Goal: Information Seeking & Learning: Check status

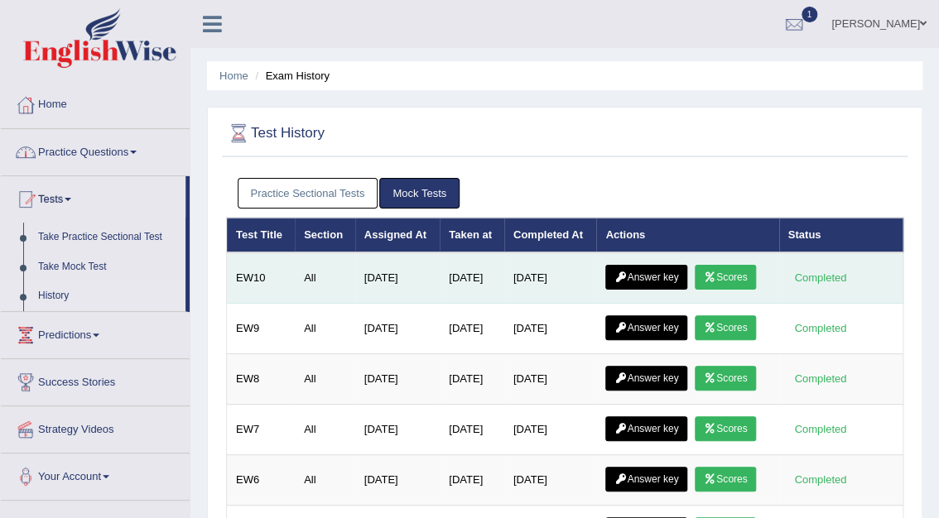
click at [728, 271] on link "Scores" at bounding box center [724, 277] width 61 height 25
click at [658, 277] on link "Answer key" at bounding box center [646, 277] width 82 height 25
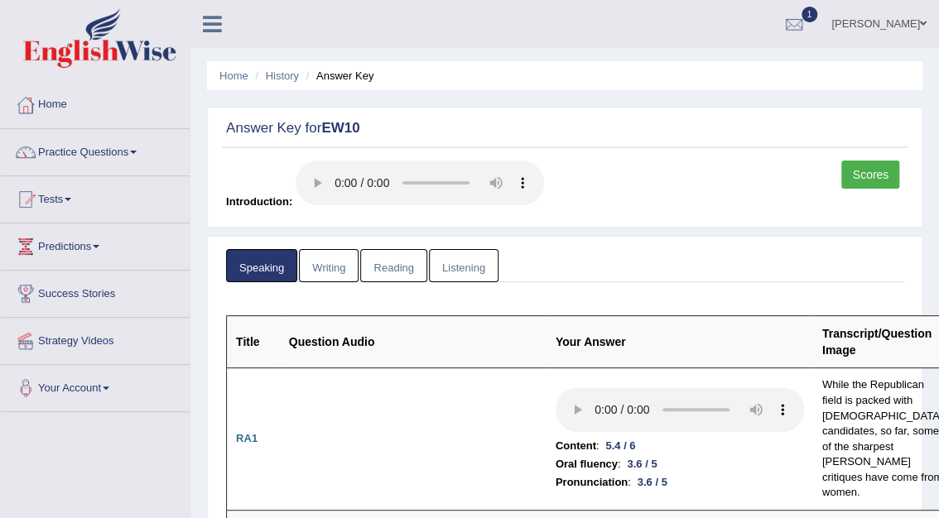
click at [343, 266] on link "Writing" at bounding box center [329, 266] width 60 height 34
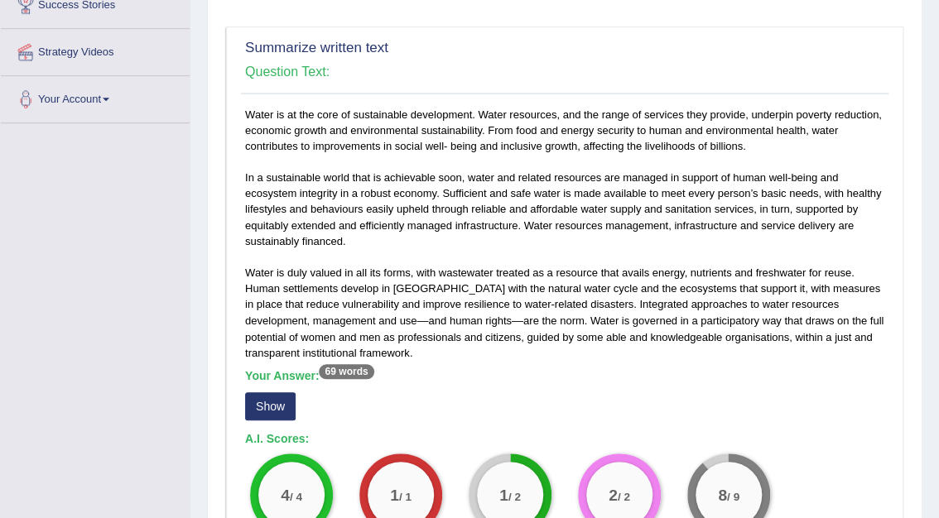
scroll to position [313, 0]
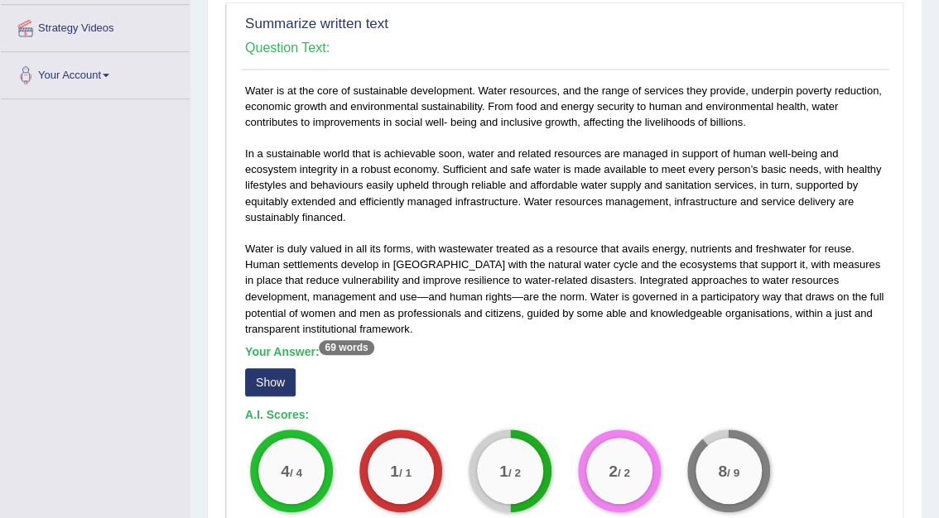
click at [273, 389] on button "Show" at bounding box center [270, 382] width 50 height 28
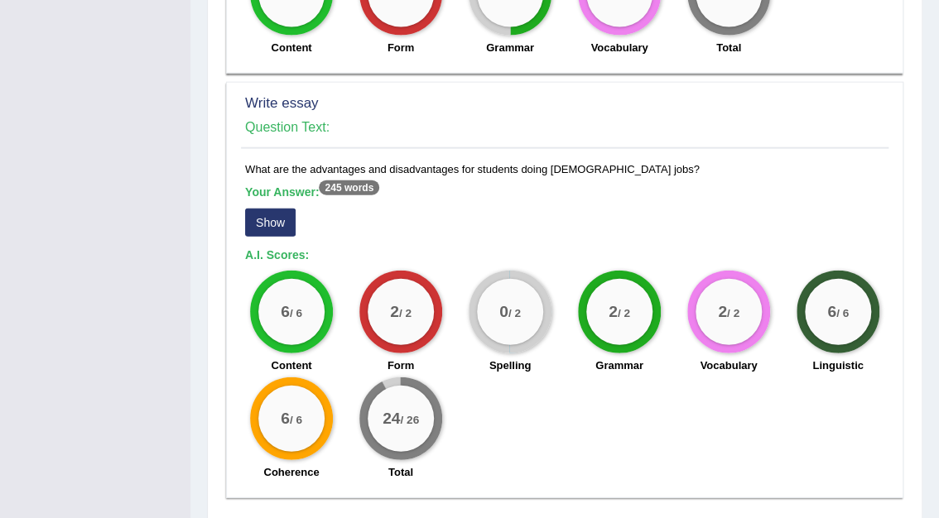
scroll to position [1426, 0]
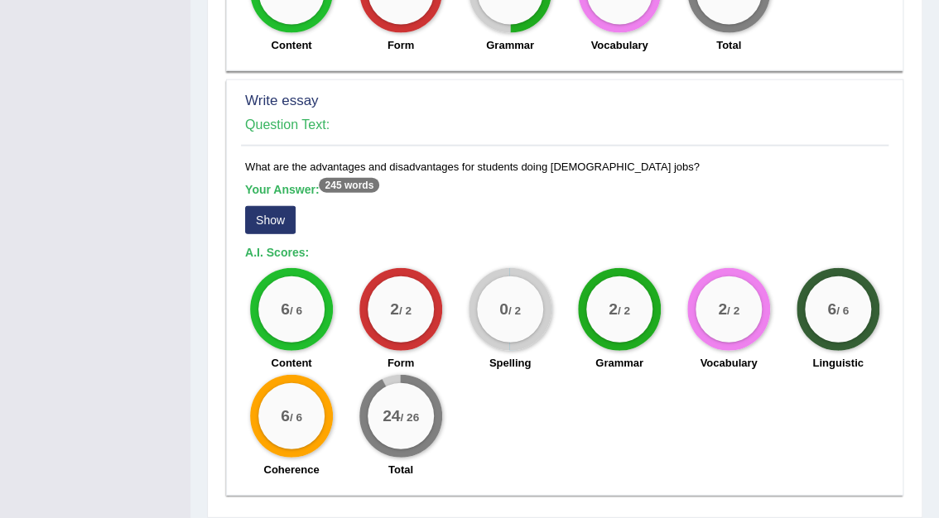
click at [264, 206] on button "Show" at bounding box center [270, 220] width 50 height 28
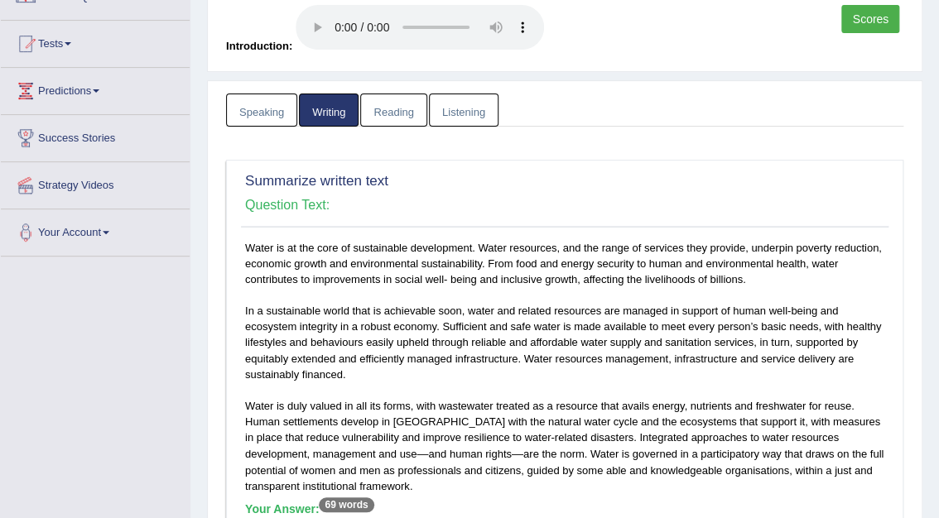
scroll to position [0, 0]
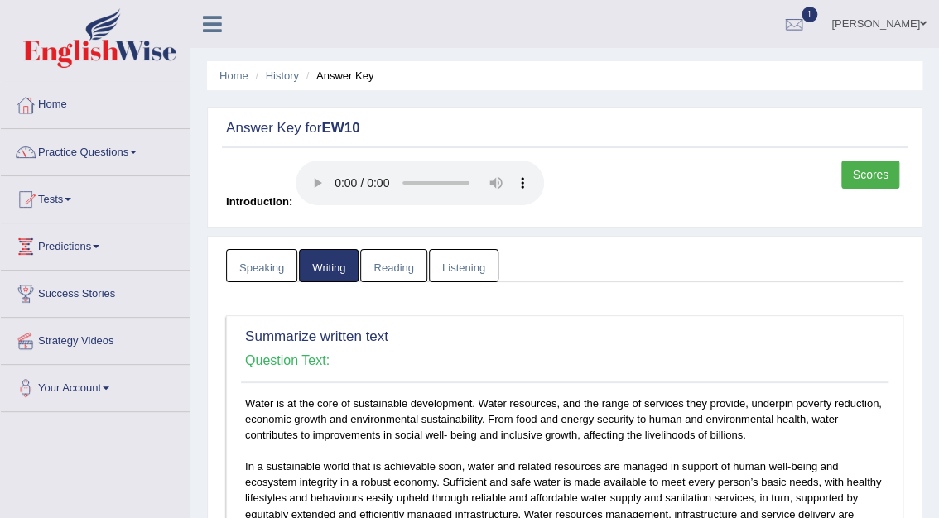
click at [387, 275] on link "Reading" at bounding box center [393, 266] width 66 height 34
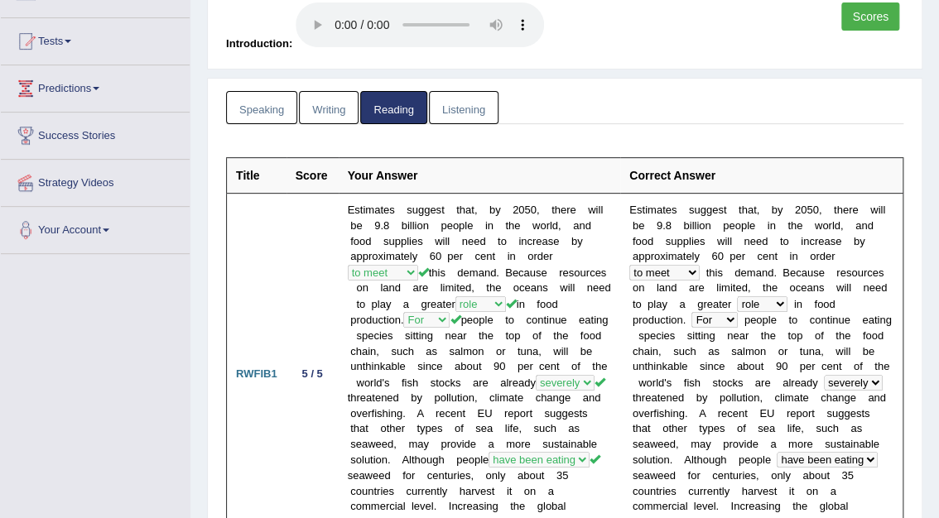
scroll to position [9, 0]
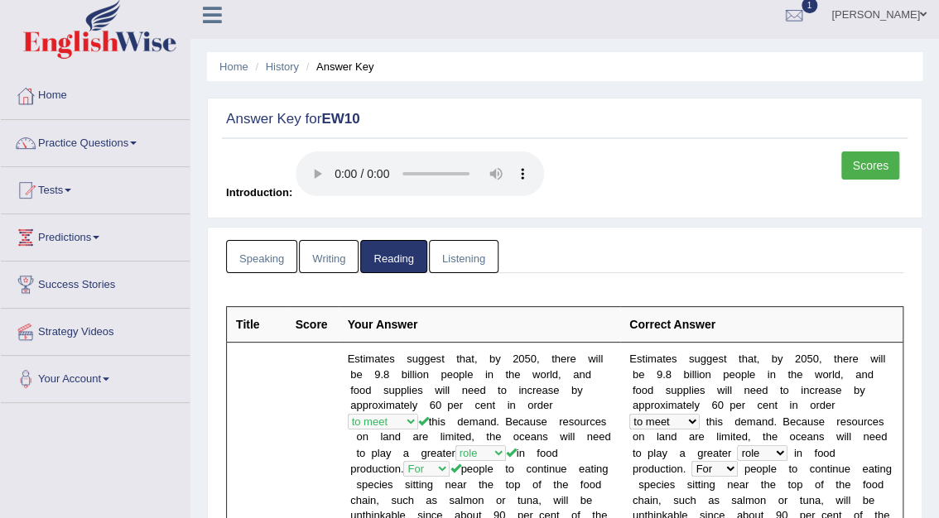
click at [462, 252] on link "Listening" at bounding box center [464, 257] width 70 height 34
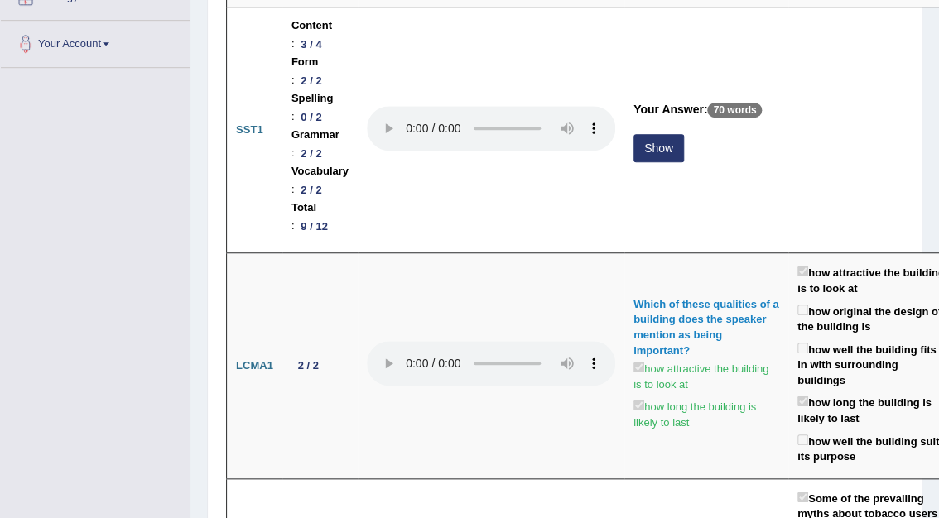
scroll to position [353, 0]
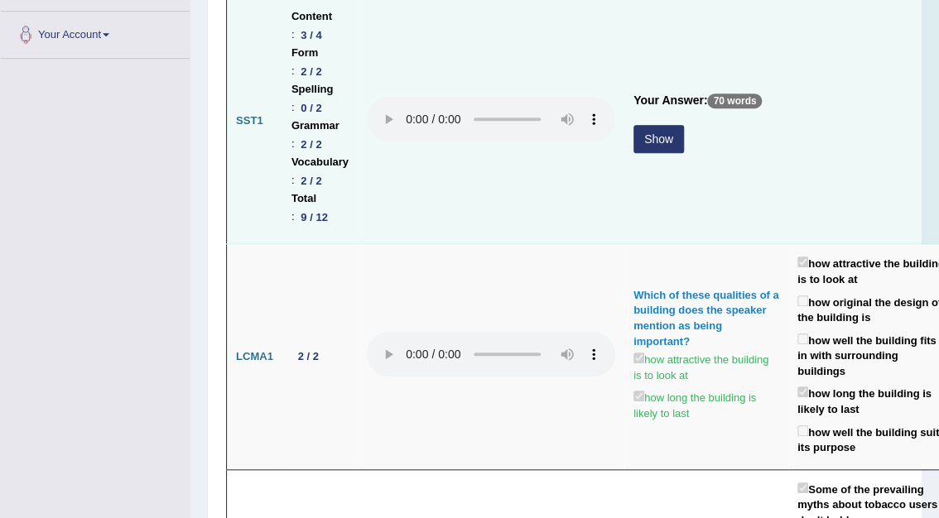
click at [660, 136] on button "Show" at bounding box center [658, 139] width 50 height 28
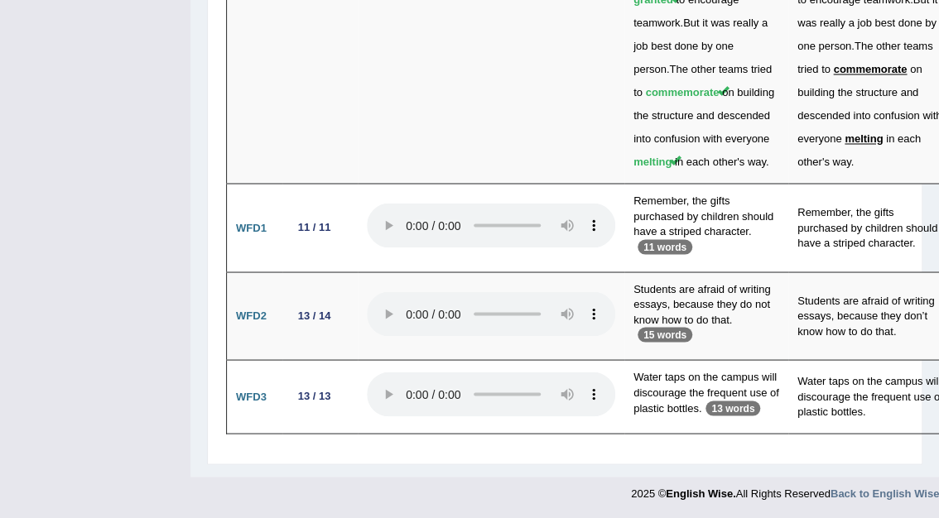
scroll to position [5787, 0]
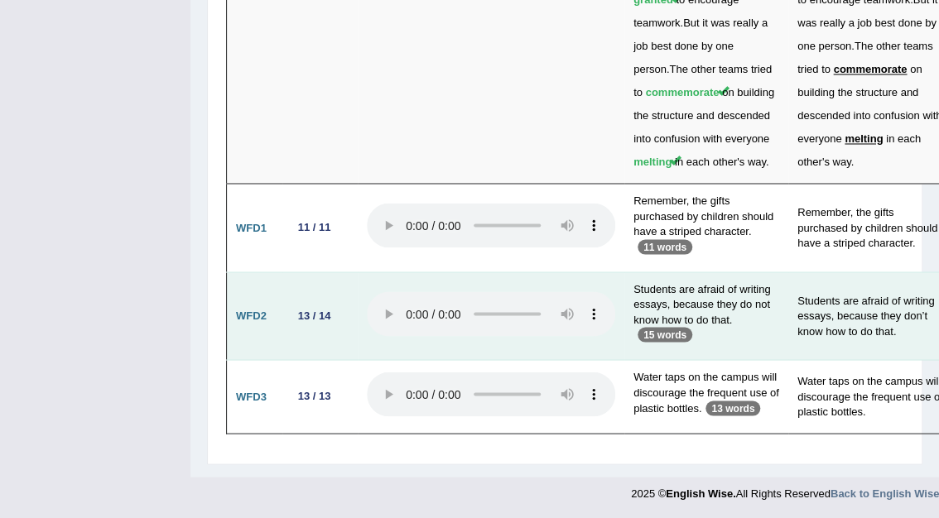
drag, startPoint x: 947, startPoint y: 470, endPoint x: 612, endPoint y: 404, distance: 340.8
click at [612, 360] on td at bounding box center [491, 315] width 266 height 89
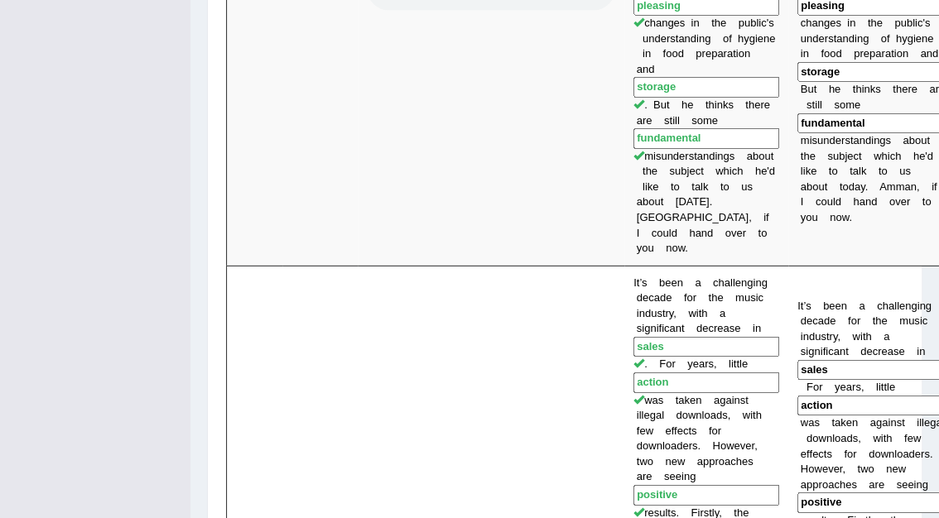
scroll to position [0, 0]
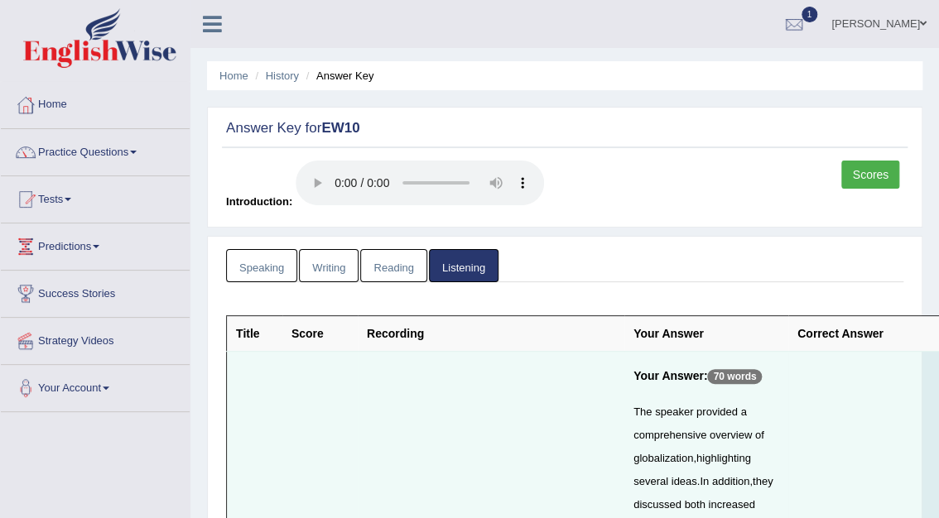
click at [463, 266] on link "Listening" at bounding box center [464, 266] width 70 height 34
click at [871, 169] on link "Scores" at bounding box center [870, 175] width 58 height 28
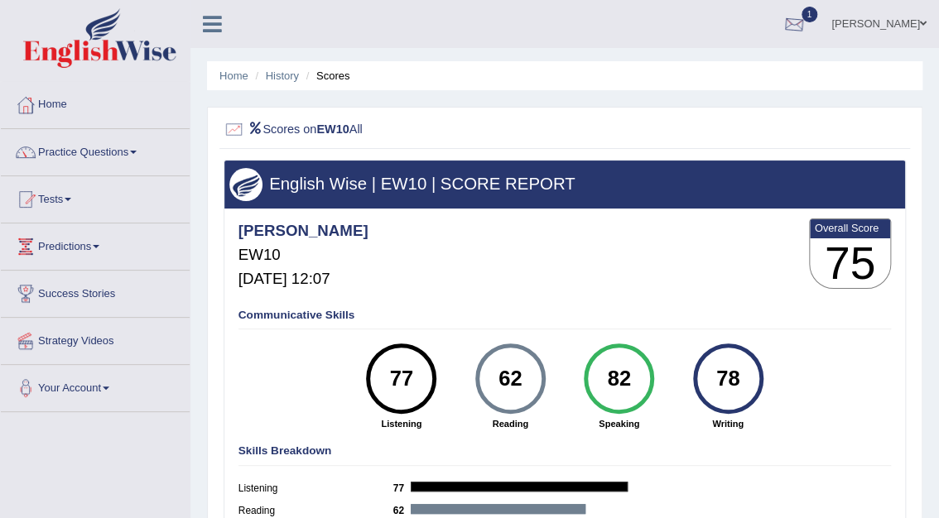
click at [806, 19] on div at bounding box center [793, 24] width 25 height 25
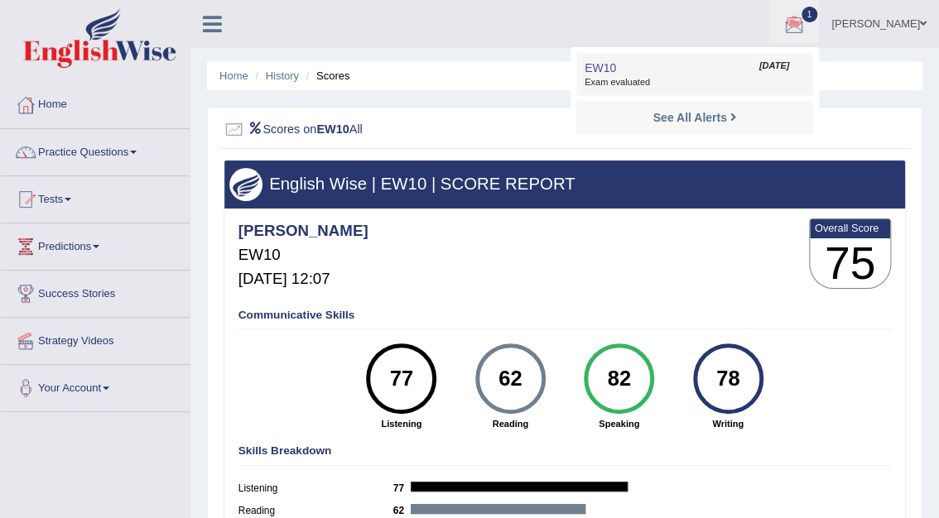
click at [721, 74] on link "EW10 Oct 1, 2025 Exam evaluated" at bounding box center [694, 74] width 228 height 35
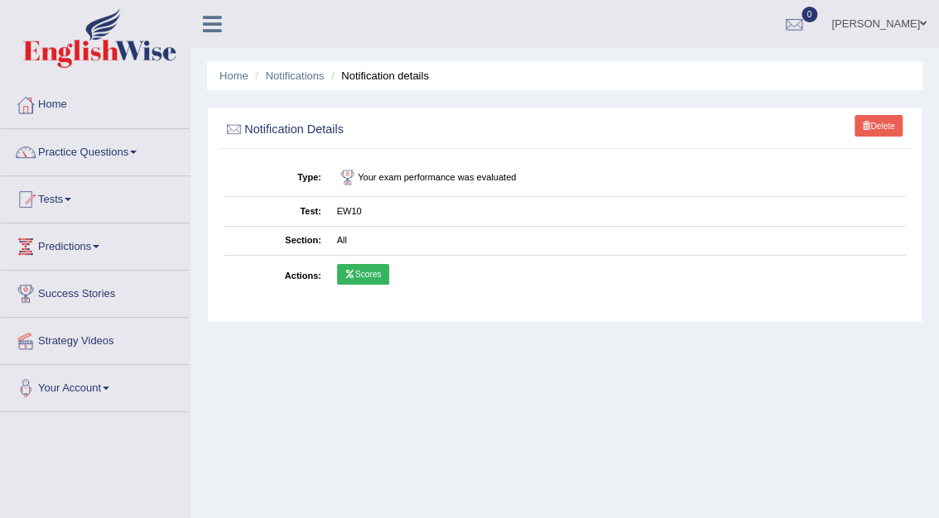
click at [374, 271] on link "Scores" at bounding box center [363, 275] width 52 height 22
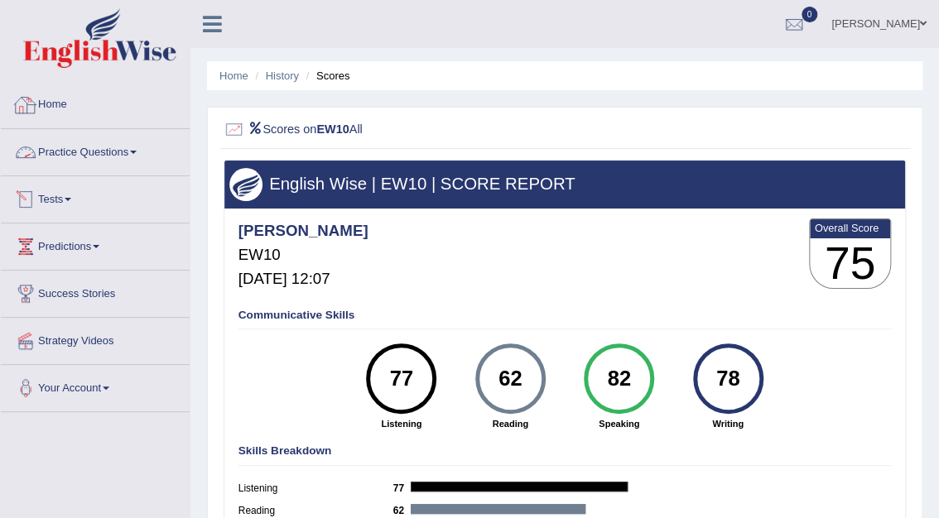
click at [56, 106] on link "Home" at bounding box center [95, 102] width 189 height 41
